Goal: Navigation & Orientation: Go to known website

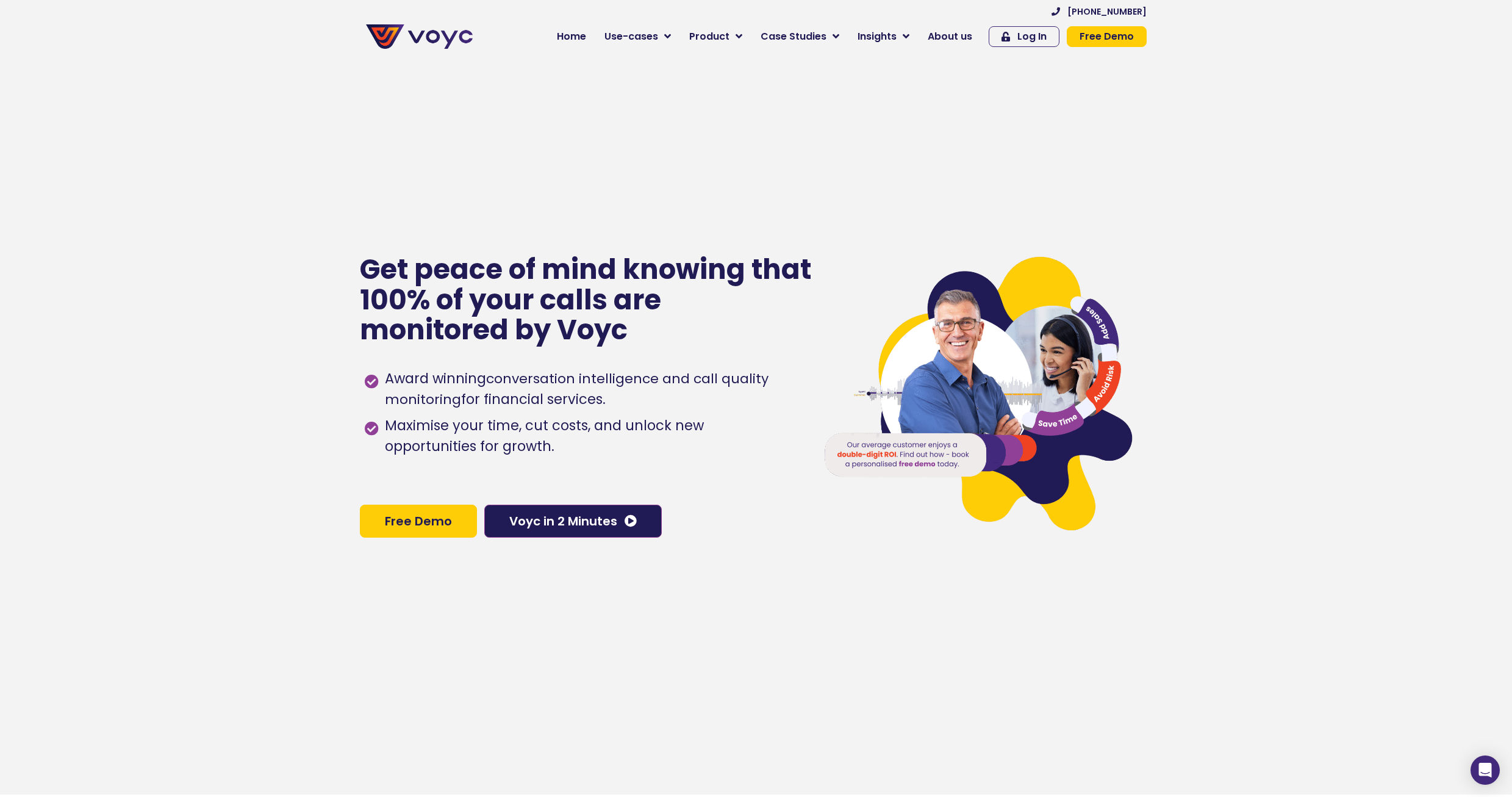
click at [380, 34] on img at bounding box center [420, 36] width 107 height 24
